Goal: Navigation & Orientation: Find specific page/section

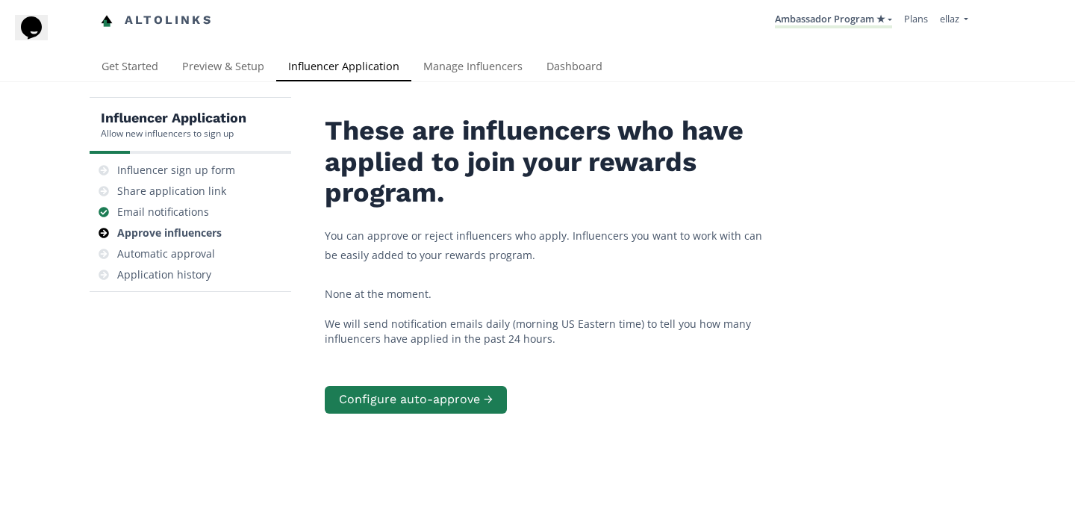
click at [317, 72] on link "Influencer Application" at bounding box center [343, 68] width 135 height 30
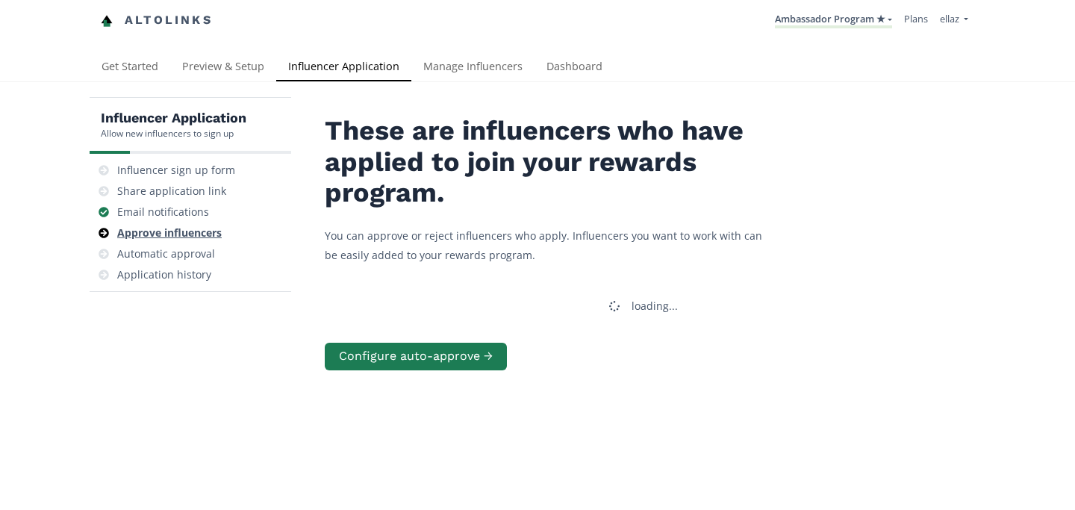
drag, startPoint x: 0, startPoint y: 0, endPoint x: 207, endPoint y: 226, distance: 306.5
click at [207, 226] on div "Approve influencers" at bounding box center [169, 232] width 105 height 15
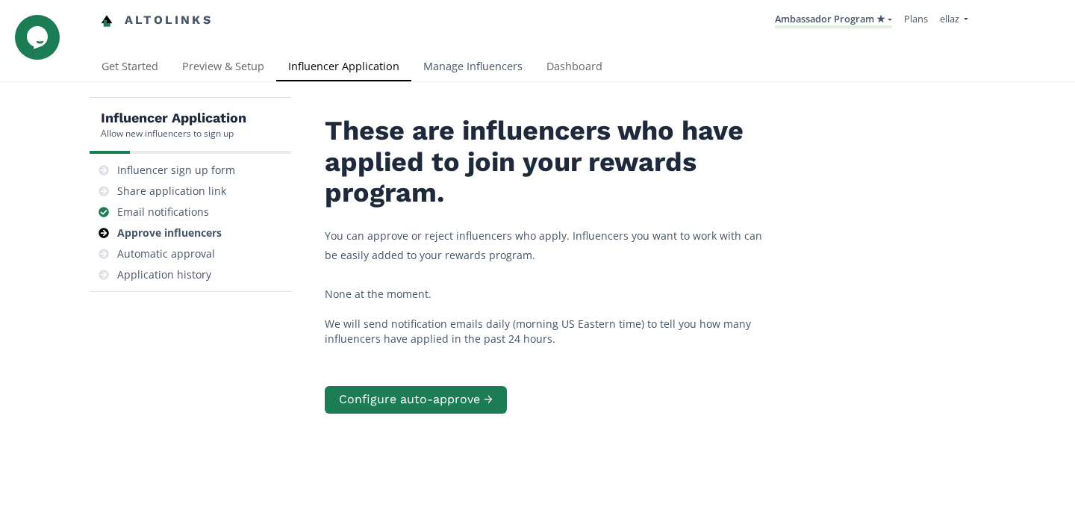
click at [456, 65] on link "Manage Influencers" at bounding box center [472, 68] width 123 height 30
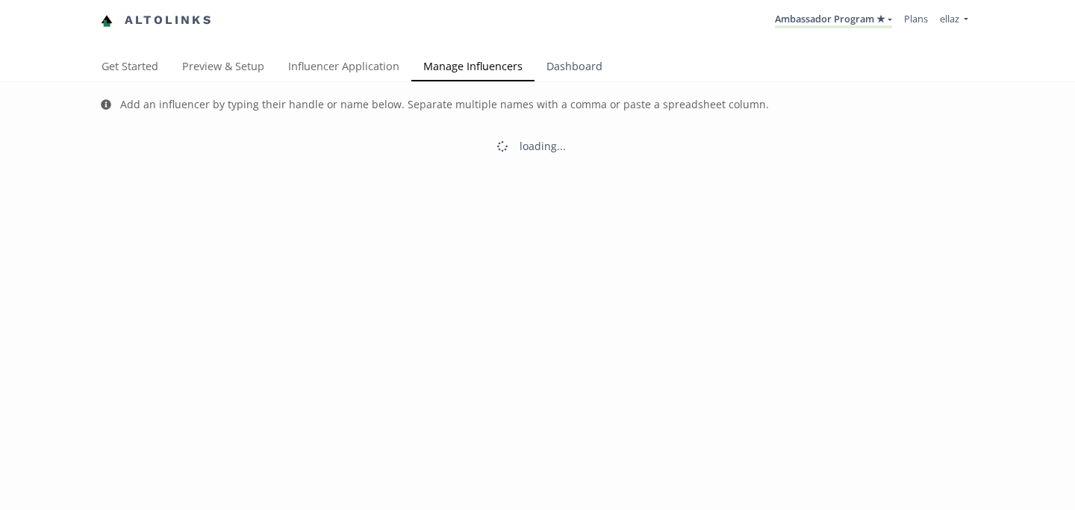
click at [552, 76] on link "Dashboard" at bounding box center [575, 68] width 80 height 30
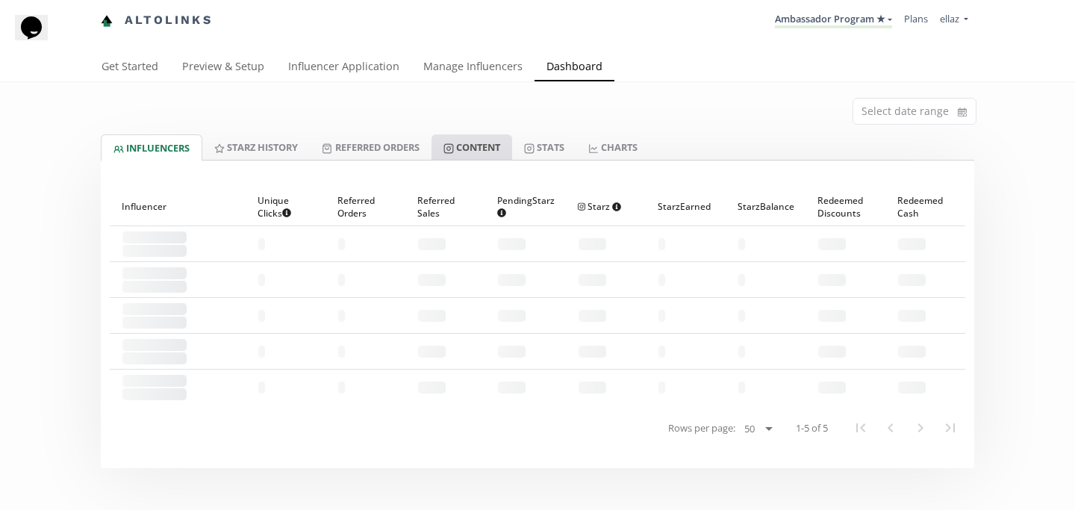
click at [491, 141] on link "Content" at bounding box center [472, 146] width 81 height 25
